Goal: Task Accomplishment & Management: Use online tool/utility

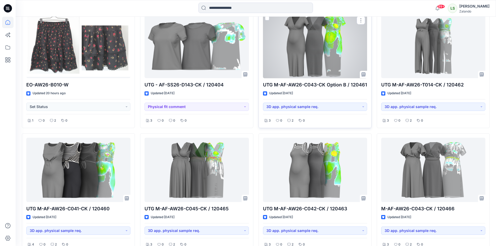
scroll to position [156, 0]
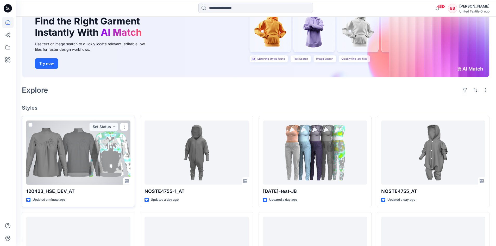
scroll to position [52, 0]
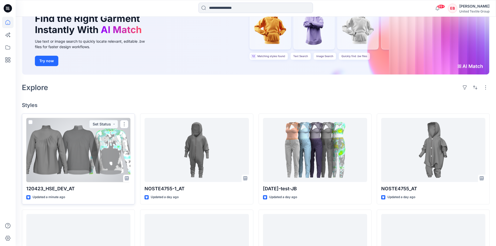
click at [116, 147] on div at bounding box center [78, 150] width 104 height 64
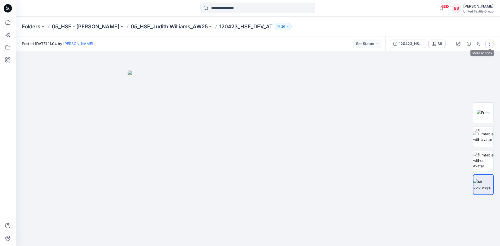
click at [489, 41] on button "button" at bounding box center [490, 44] width 8 height 8
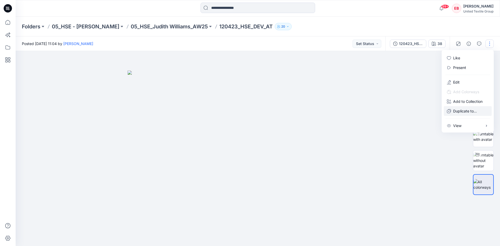
click at [464, 111] on p "Duplicate to..." at bounding box center [465, 110] width 24 height 5
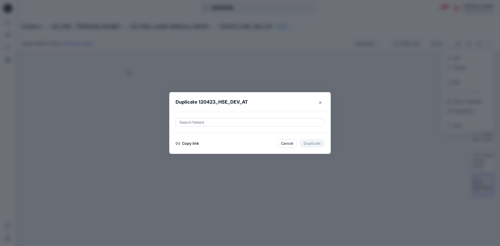
click at [191, 145] on button "Copy link" at bounding box center [188, 143] width 24 height 6
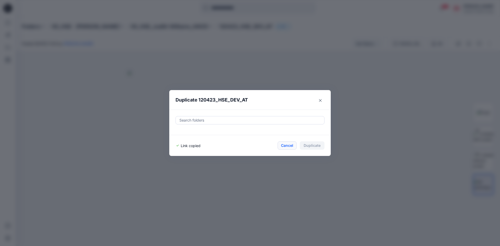
click at [290, 143] on button "Cancel" at bounding box center [287, 145] width 19 height 8
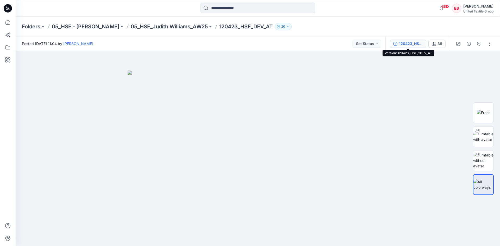
click at [420, 45] on div "120423_HSE_2DEV_AT" at bounding box center [411, 44] width 24 height 6
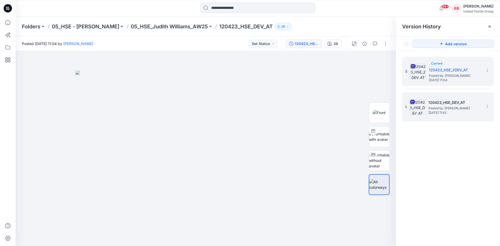
click at [457, 111] on span "Tuesday, September 02, 2025 11:42" at bounding box center [455, 113] width 52 height 4
click at [448, 78] on span "Posted by: Anastasija Trusakova" at bounding box center [455, 75] width 52 height 5
click at [459, 106] on h5 "120423_HSE_DEV_AT" at bounding box center [455, 103] width 52 height 6
click at [448, 78] on span "Tuesday, September 30, 2025 11:04" at bounding box center [455, 80] width 52 height 4
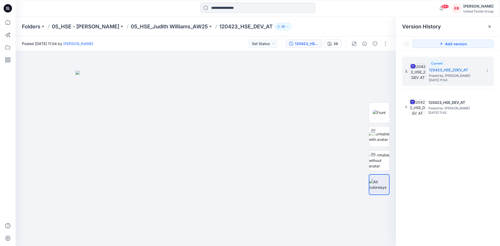
click at [346, 21] on div "Folders 05_HSE - Judith Williams 05_HSE_Judith Williams_AW25 120423_HSE_DEV_AT …" at bounding box center [258, 27] width 485 height 20
